Goal: Information Seeking & Learning: Learn about a topic

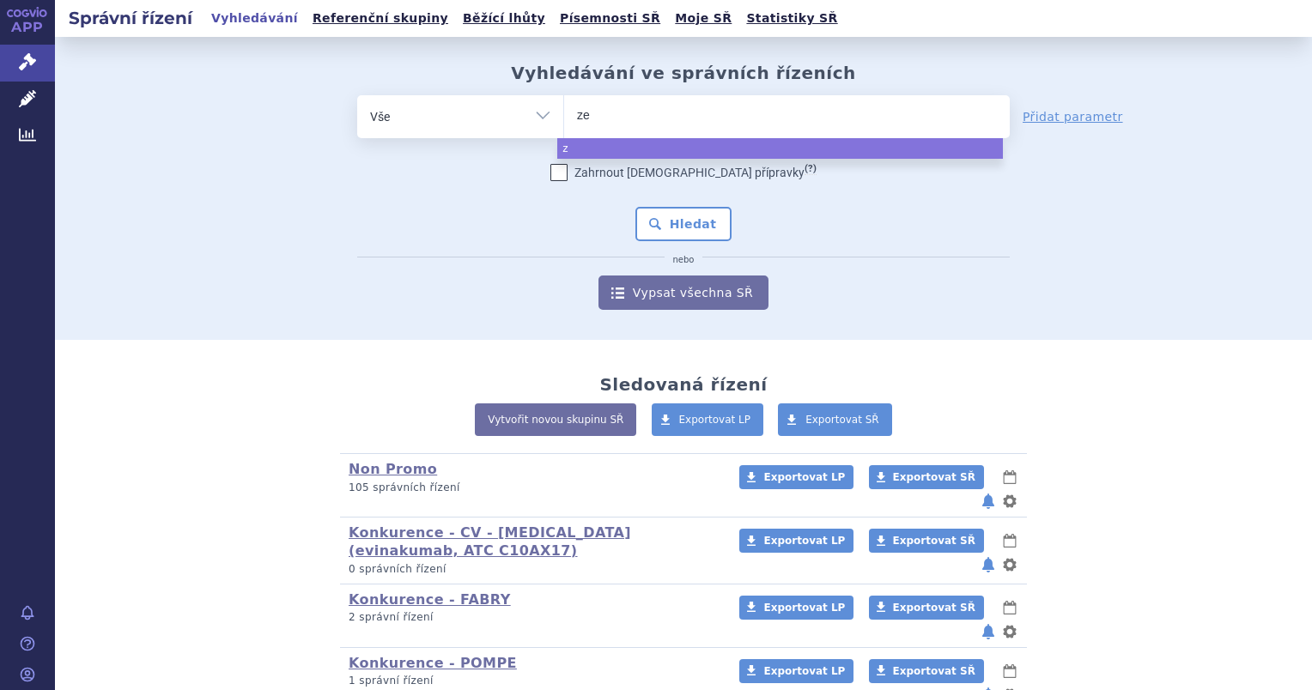
type input "[DEMOGRAPHIC_DATA]"
type input "[PERSON_NAME]"
type input "[PERSON_NAME] ne"
type input "[PERSON_NAME] neo"
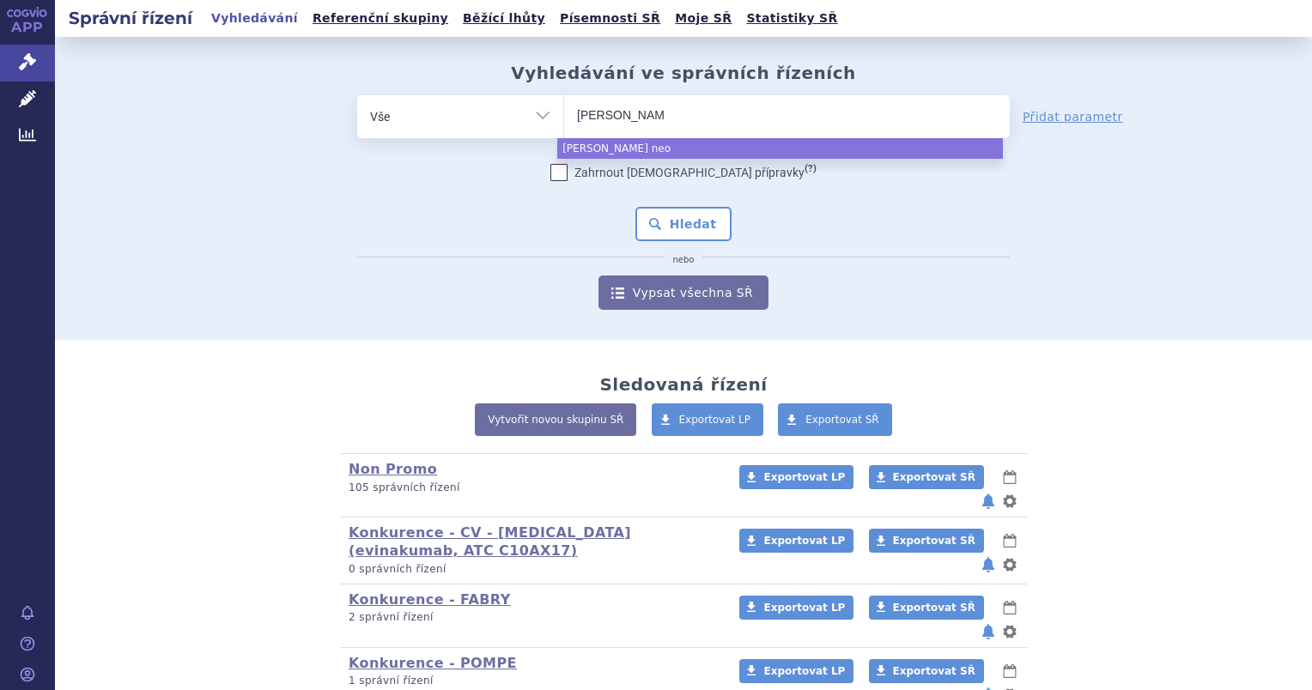
select select "[PERSON_NAME] neo"
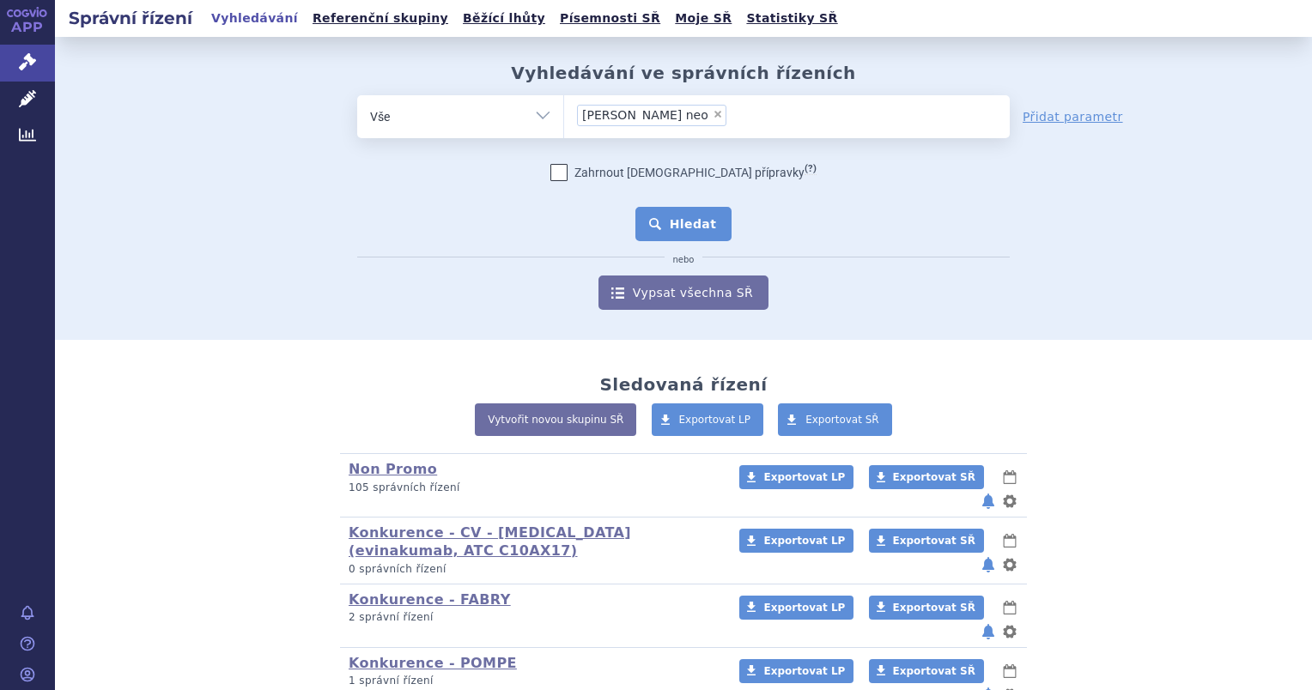
click at [670, 225] on button "Hledat" at bounding box center [683, 224] width 97 height 34
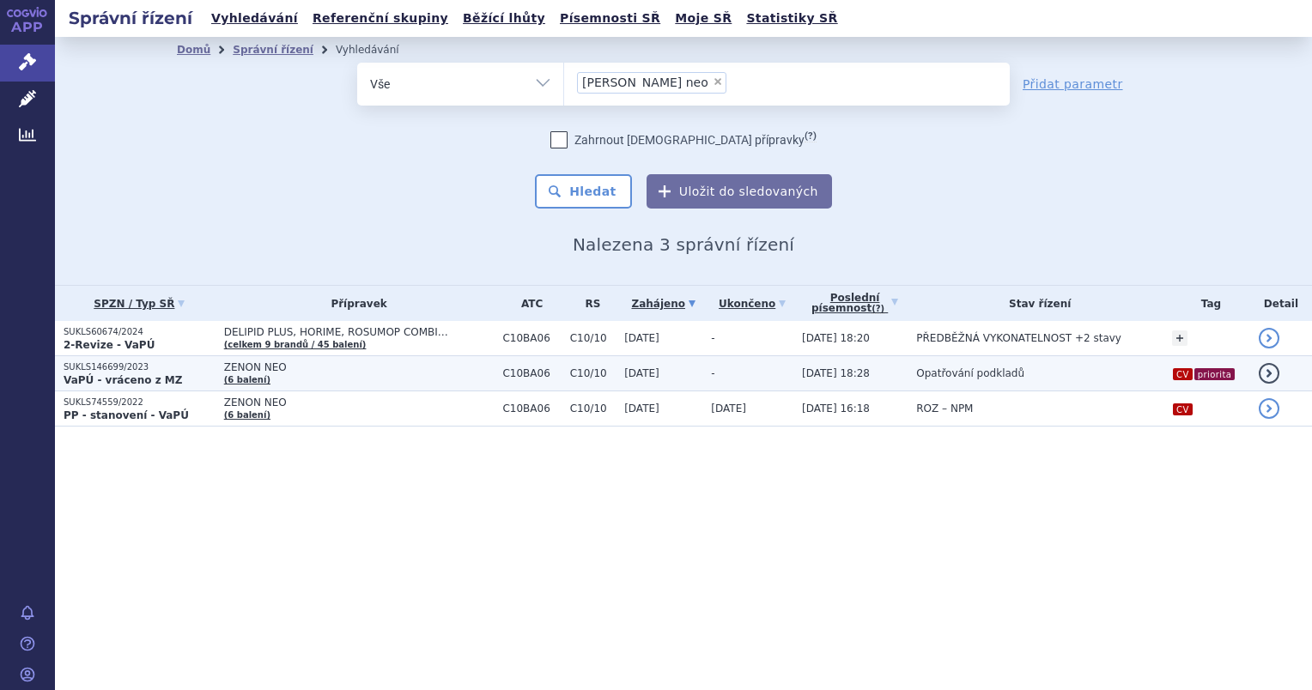
click at [101, 367] on p "SUKLS146699/2023" at bounding box center [140, 367] width 152 height 12
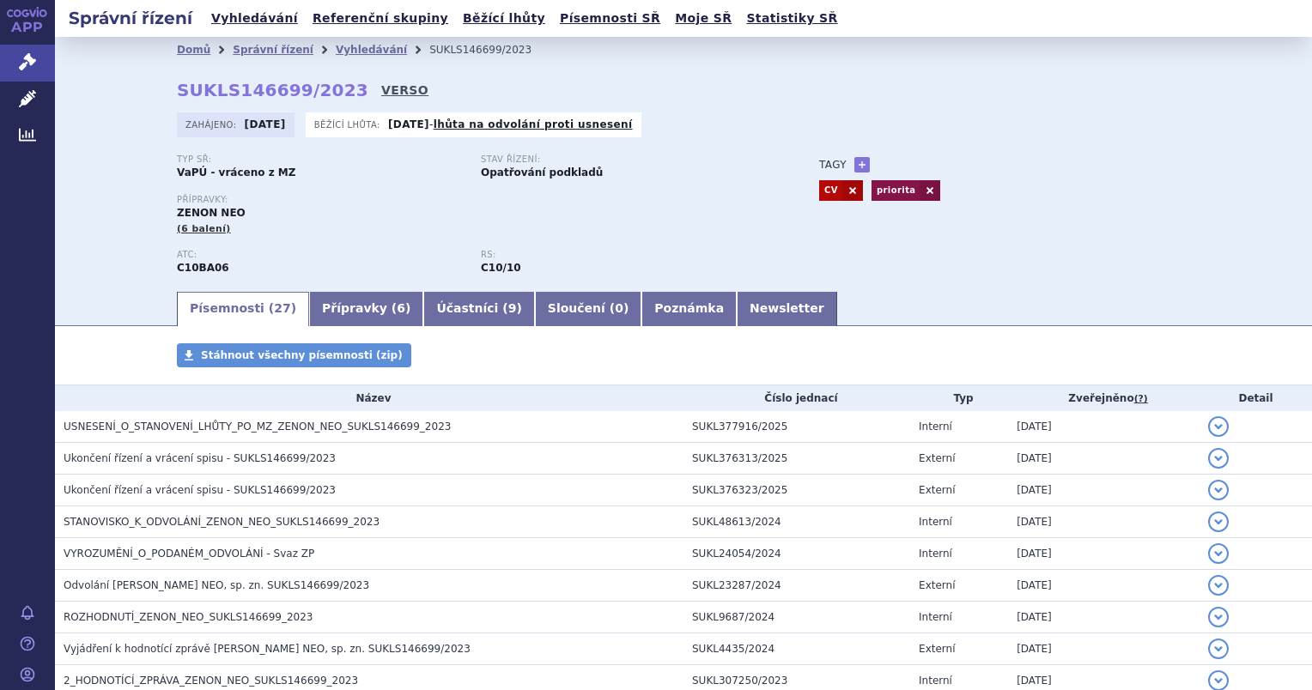
click at [381, 89] on link "VERSO" at bounding box center [404, 90] width 47 height 17
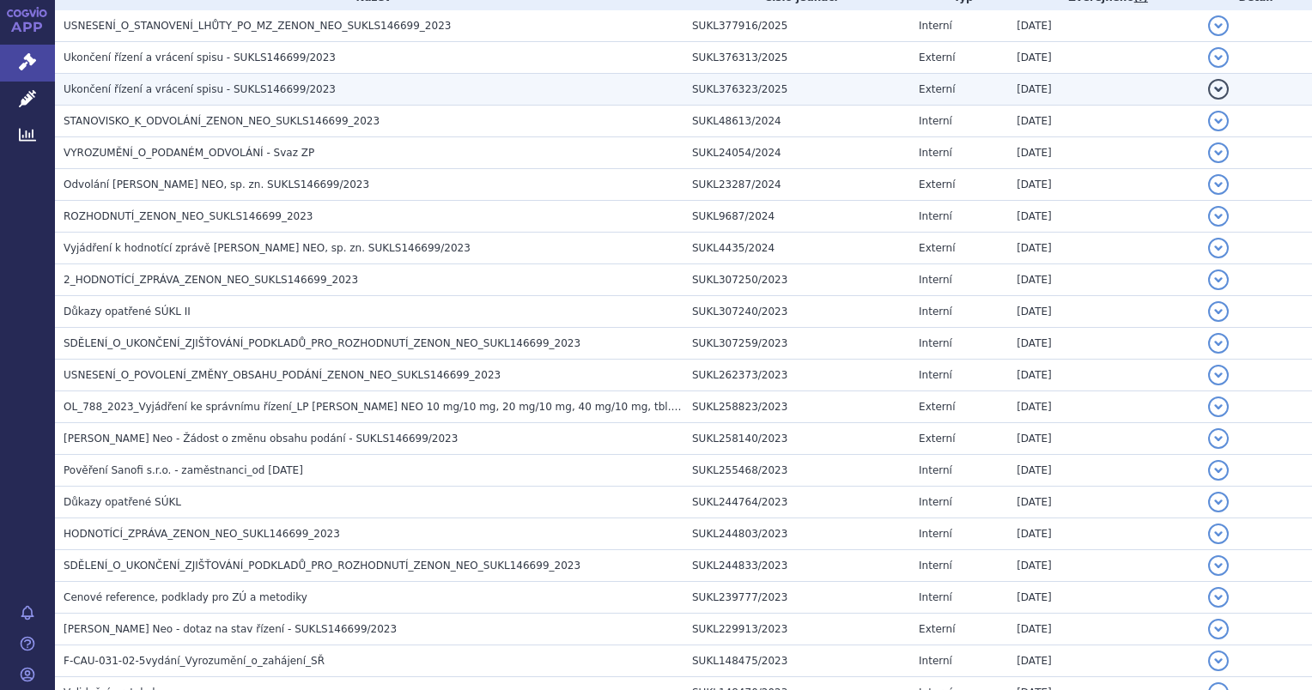
scroll to position [258, 0]
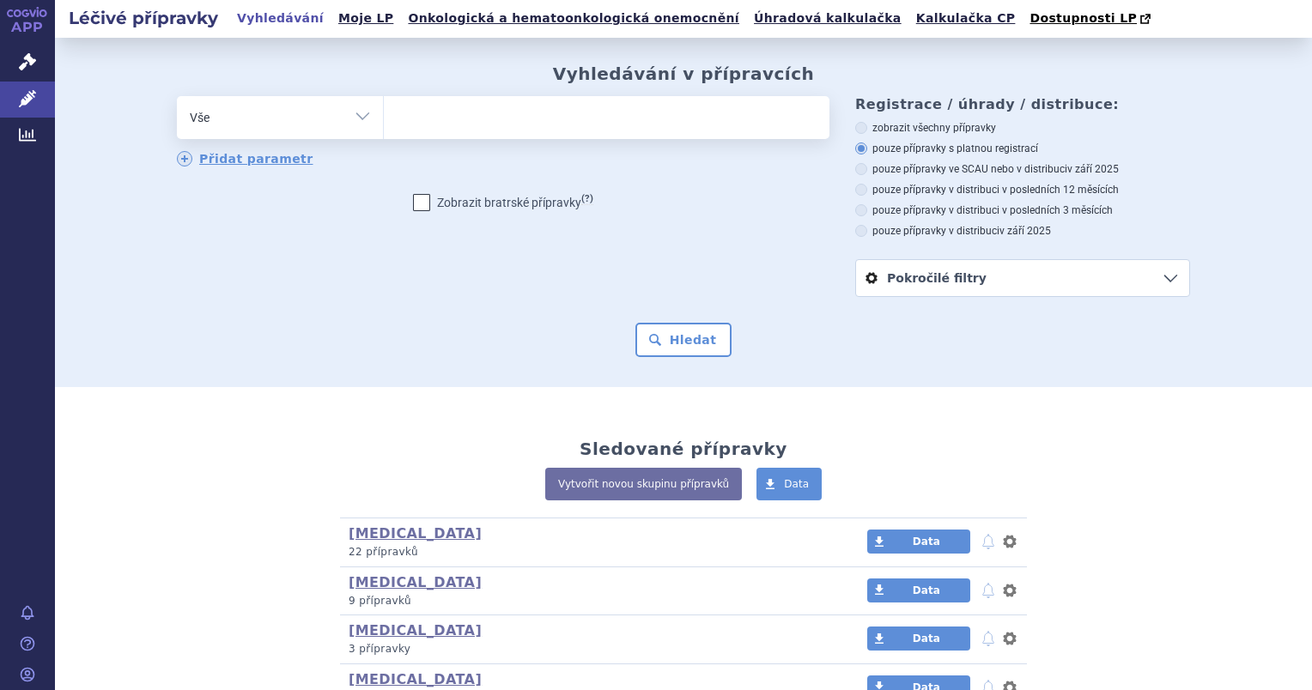
click at [481, 127] on ul at bounding box center [607, 114] width 446 height 36
click at [384, 127] on select at bounding box center [383, 116] width 1 height 43
type input "ze"
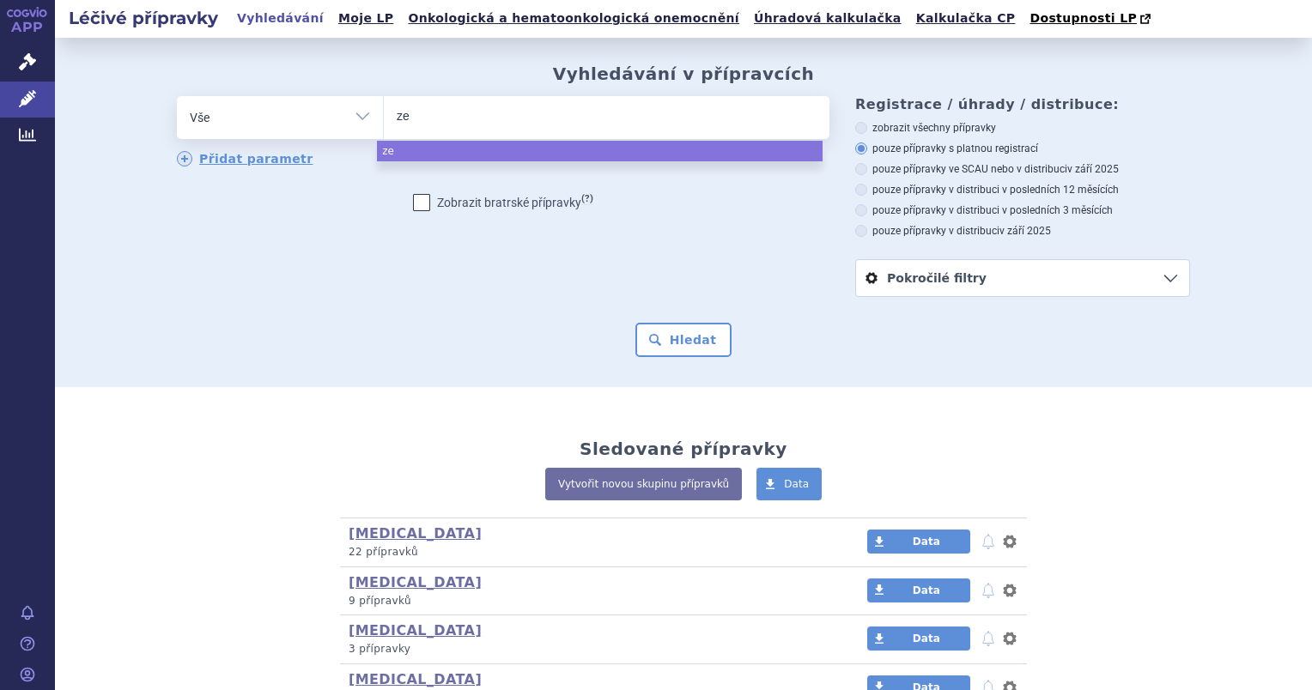
type input "zen"
type input "zeno"
type input "zenon"
type input "zenon neo"
select select "zenon neo"
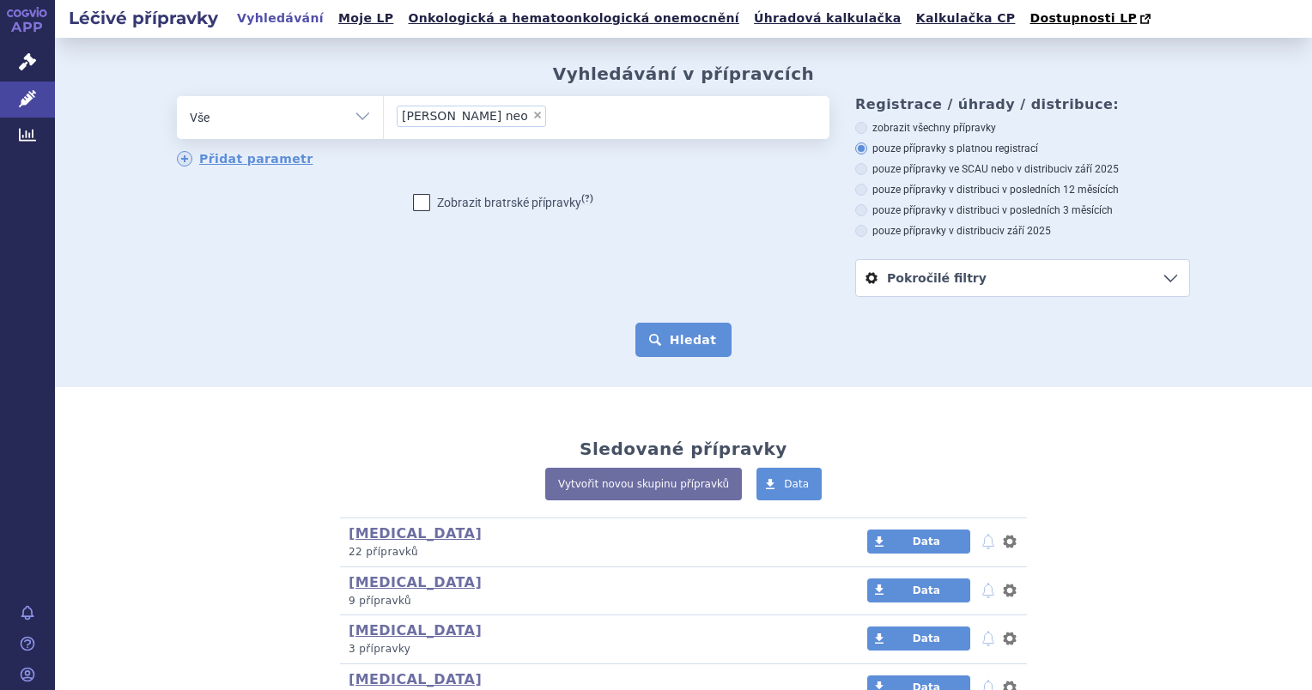
click at [689, 353] on button "Hledat" at bounding box center [683, 340] width 97 height 34
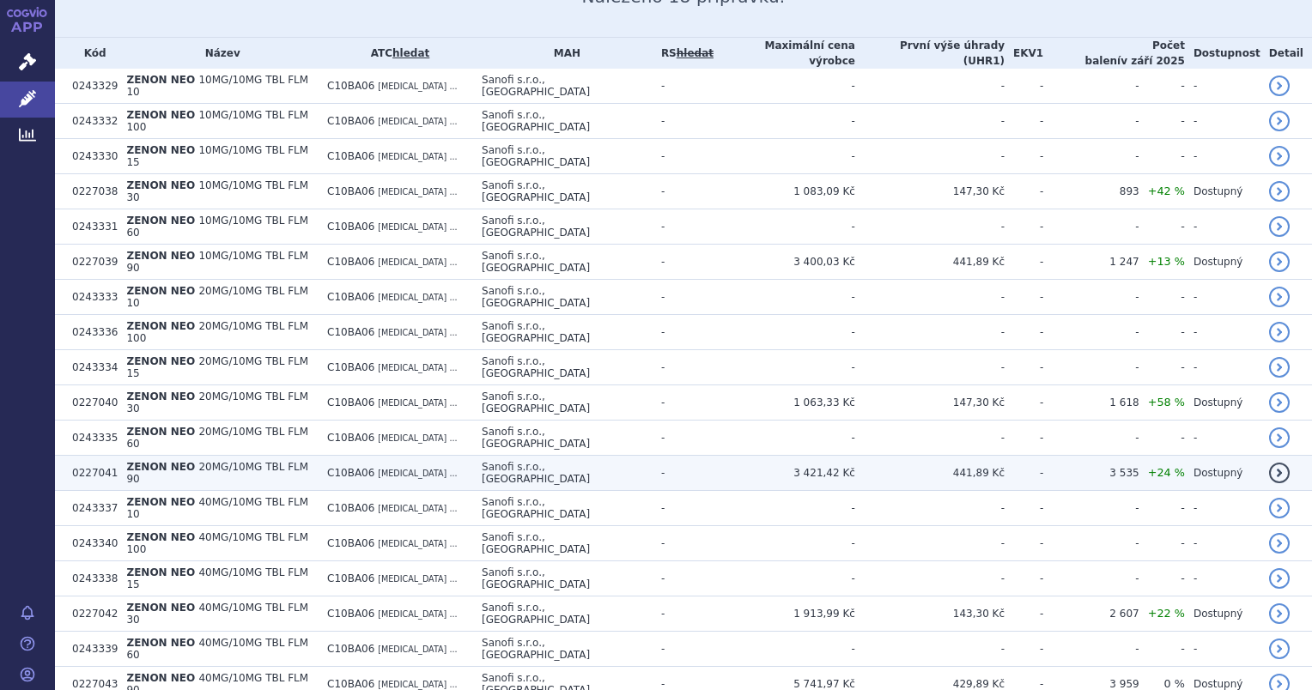
scroll to position [409, 0]
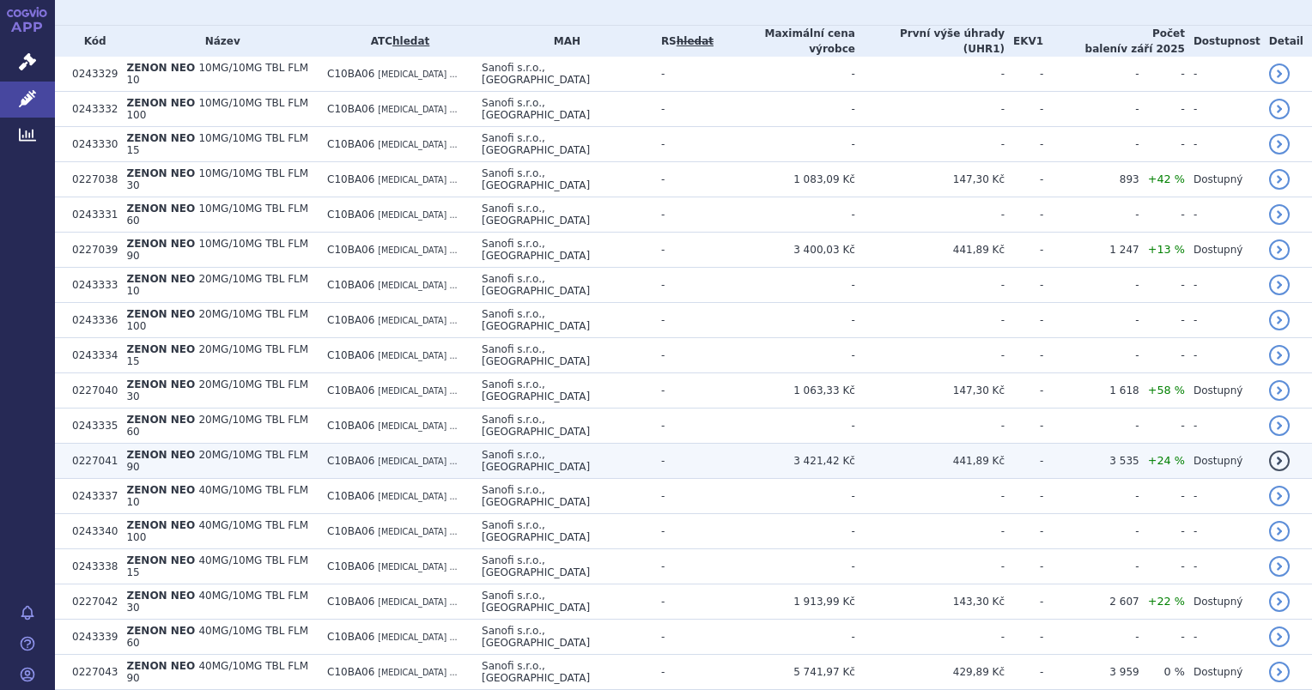
click at [310, 444] on td "ZENON NEO 20MG/10MG TBL FLM 90" at bounding box center [218, 461] width 201 height 35
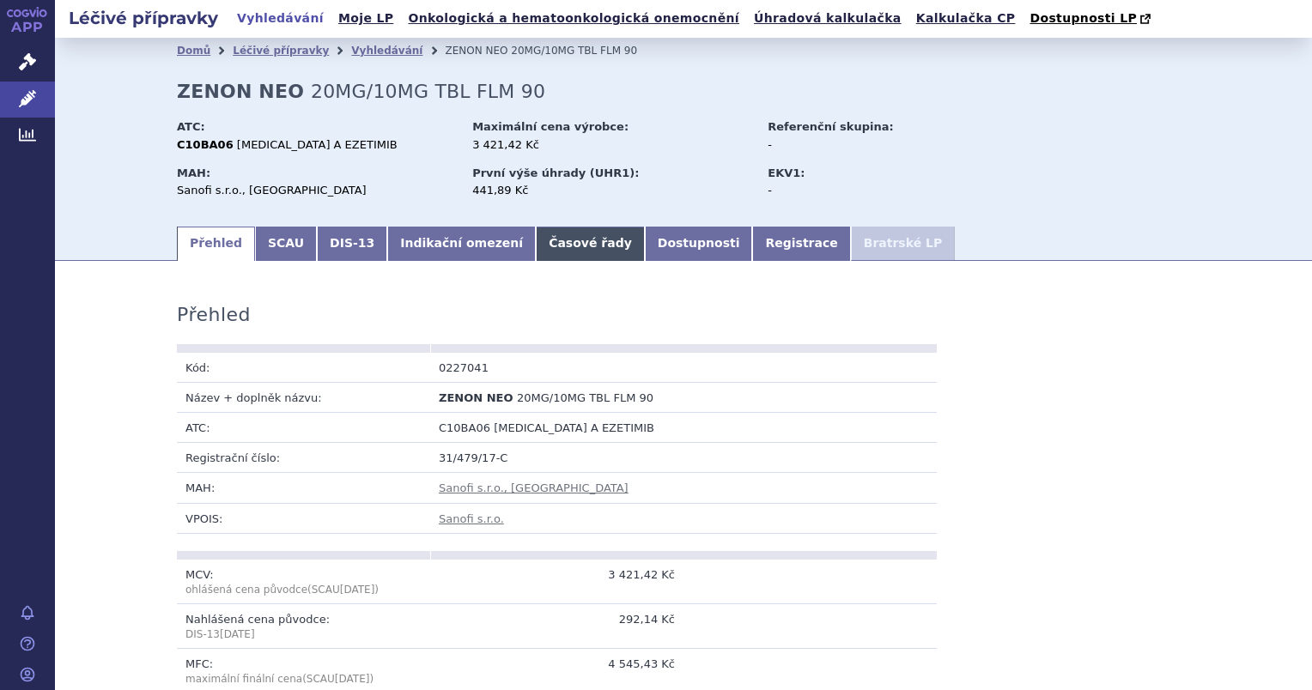
drag, startPoint x: 0, startPoint y: 0, endPoint x: 525, endPoint y: 251, distance: 582.2
click at [536, 251] on link "Časové řady" at bounding box center [590, 244] width 109 height 34
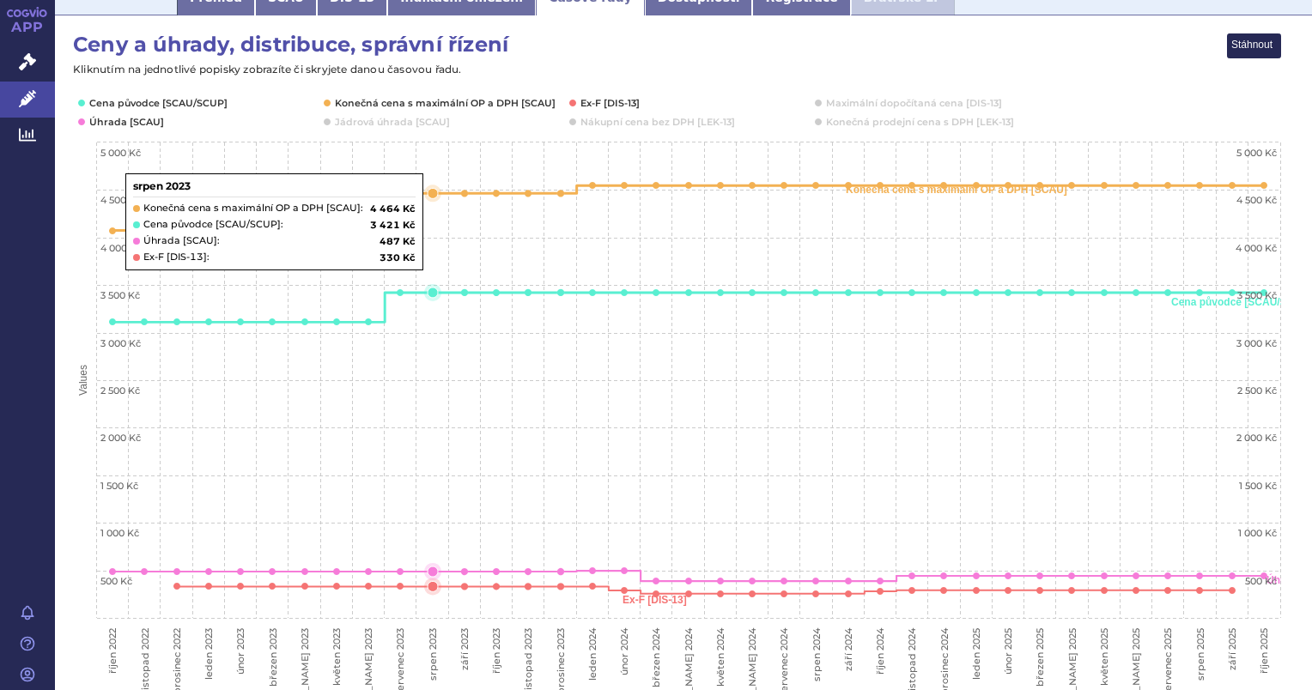
scroll to position [172, 0]
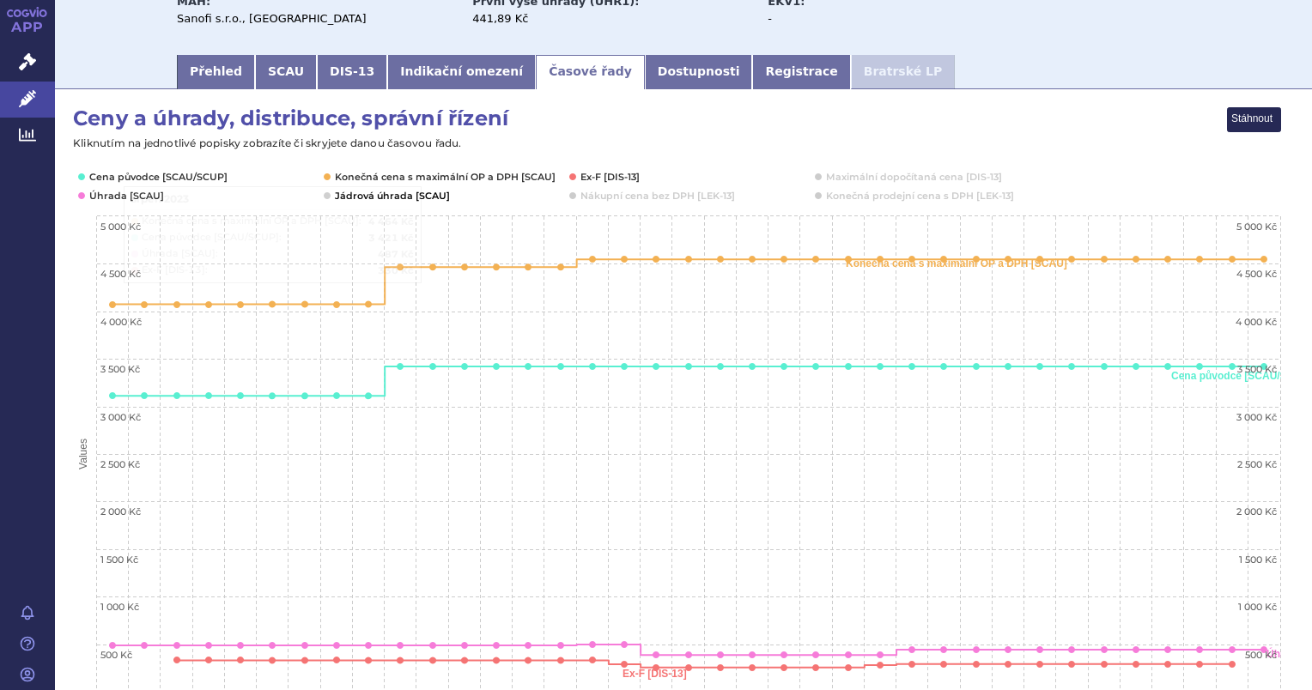
click at [440, 201] on button "Show Jádrová úhrada [SCAU]" at bounding box center [391, 196] width 112 height 14
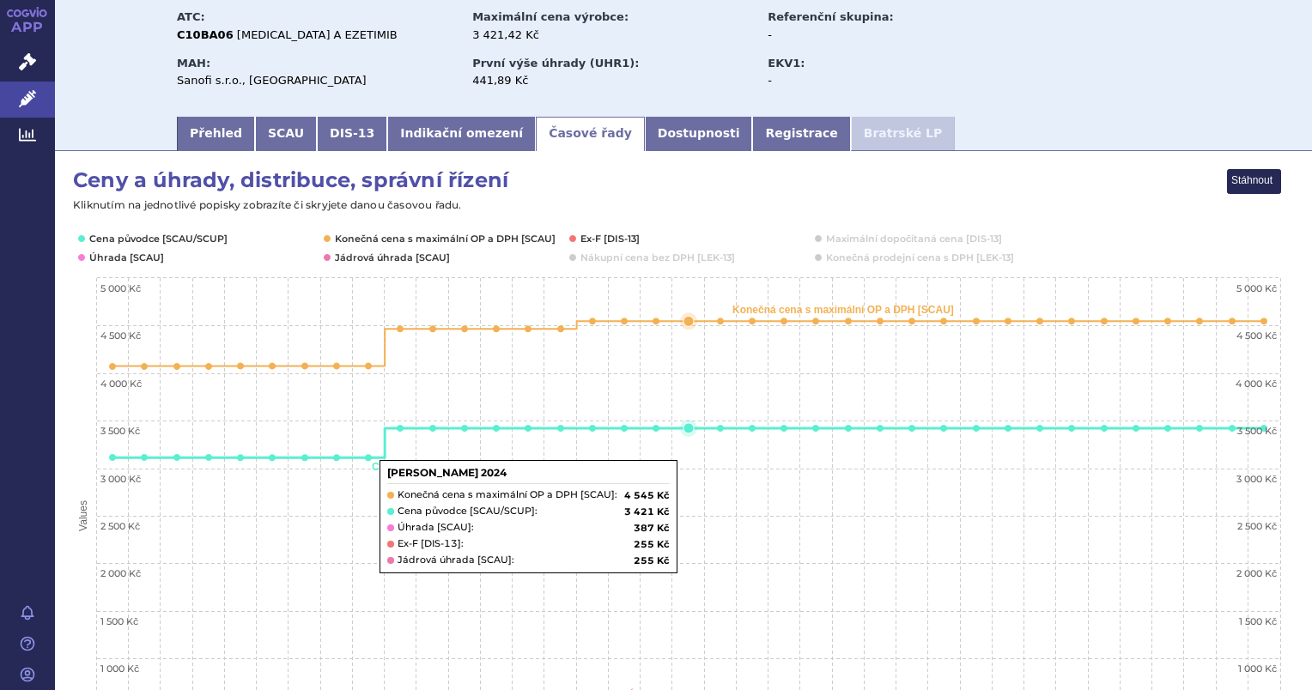
scroll to position [0, 0]
